Goal: Task Accomplishment & Management: Use online tool/utility

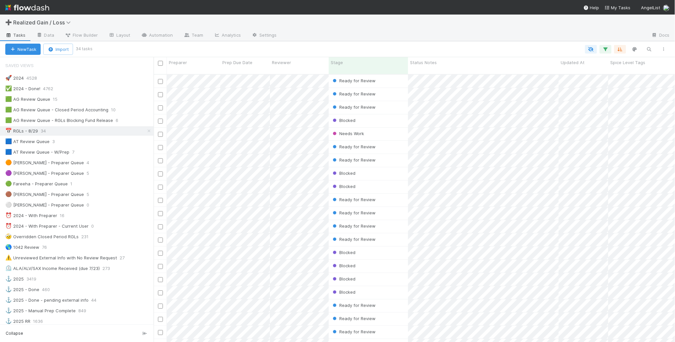
scroll to position [267, 515]
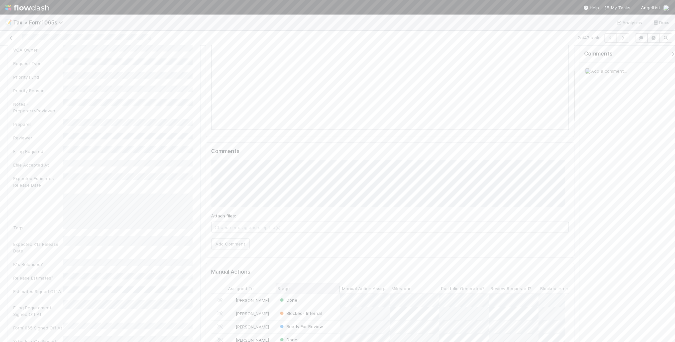
scroll to position [124, 0]
click at [228, 238] on button "Add Comment" at bounding box center [230, 237] width 38 height 11
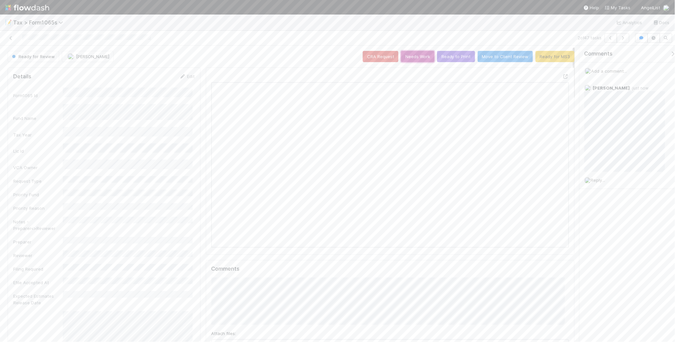
click at [417, 57] on button "Needs Work" at bounding box center [417, 56] width 33 height 11
click at [622, 38] on icon "button" at bounding box center [622, 38] width 7 height 4
click at [450, 58] on button "Ready to Print" at bounding box center [456, 56] width 38 height 11
click at [623, 40] on icon "button" at bounding box center [622, 38] width 7 height 4
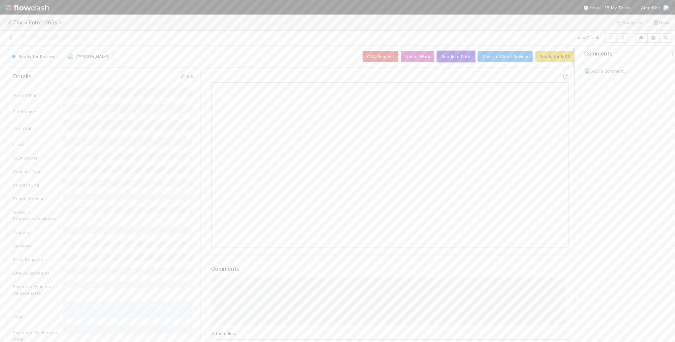
click at [448, 59] on button "Ready to Print" at bounding box center [456, 56] width 38 height 11
click at [621, 41] on button "button" at bounding box center [622, 37] width 13 height 9
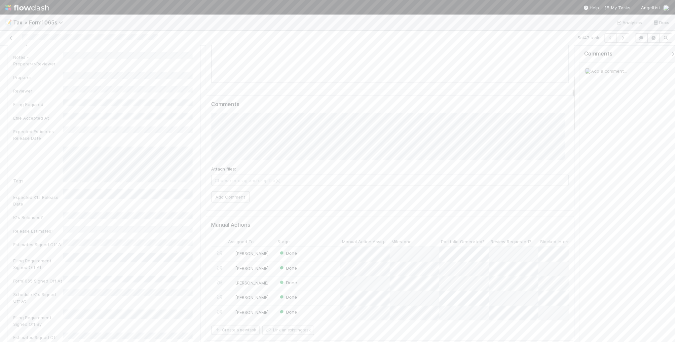
scroll to position [165, 0]
click at [230, 197] on button "Add Comment" at bounding box center [230, 196] width 38 height 11
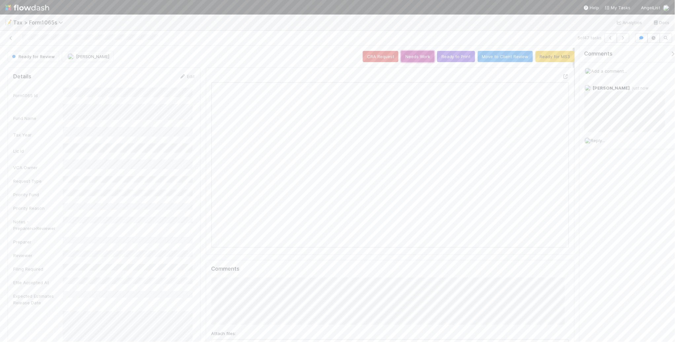
click at [409, 56] on button "Needs Work" at bounding box center [417, 56] width 33 height 11
click at [621, 39] on icon "button" at bounding box center [622, 38] width 7 height 4
click at [181, 76] on icon at bounding box center [182, 76] width 7 height 4
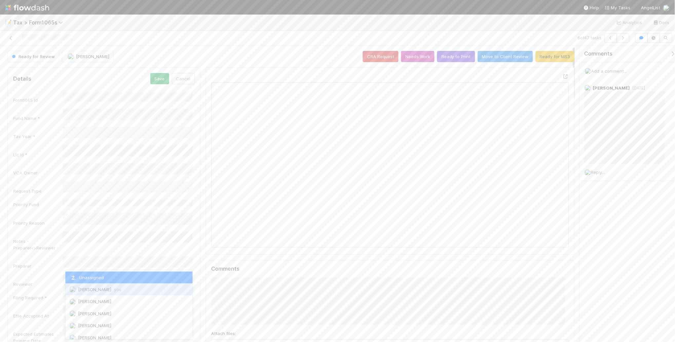
click at [125, 288] on div "[PERSON_NAME] you" at bounding box center [128, 289] width 127 height 12
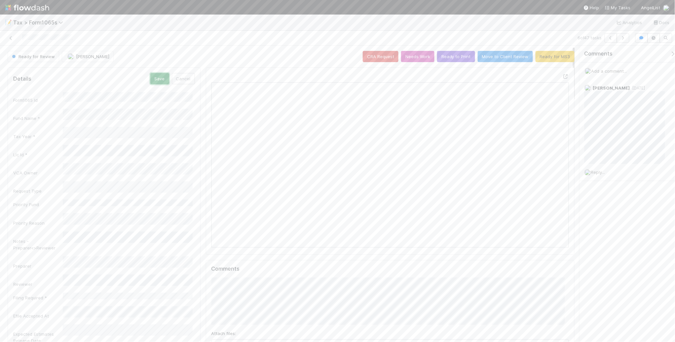
click at [157, 80] on button "Save" at bounding box center [159, 78] width 19 height 11
click at [623, 37] on icon "button" at bounding box center [622, 38] width 7 height 4
click at [621, 37] on icon "button" at bounding box center [622, 38] width 7 height 4
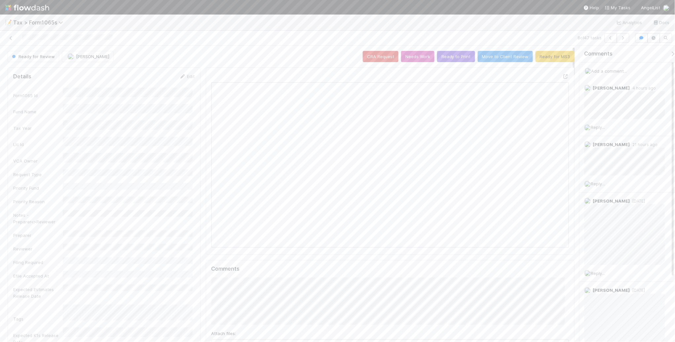
scroll to position [128, 347]
